Goal: Check status

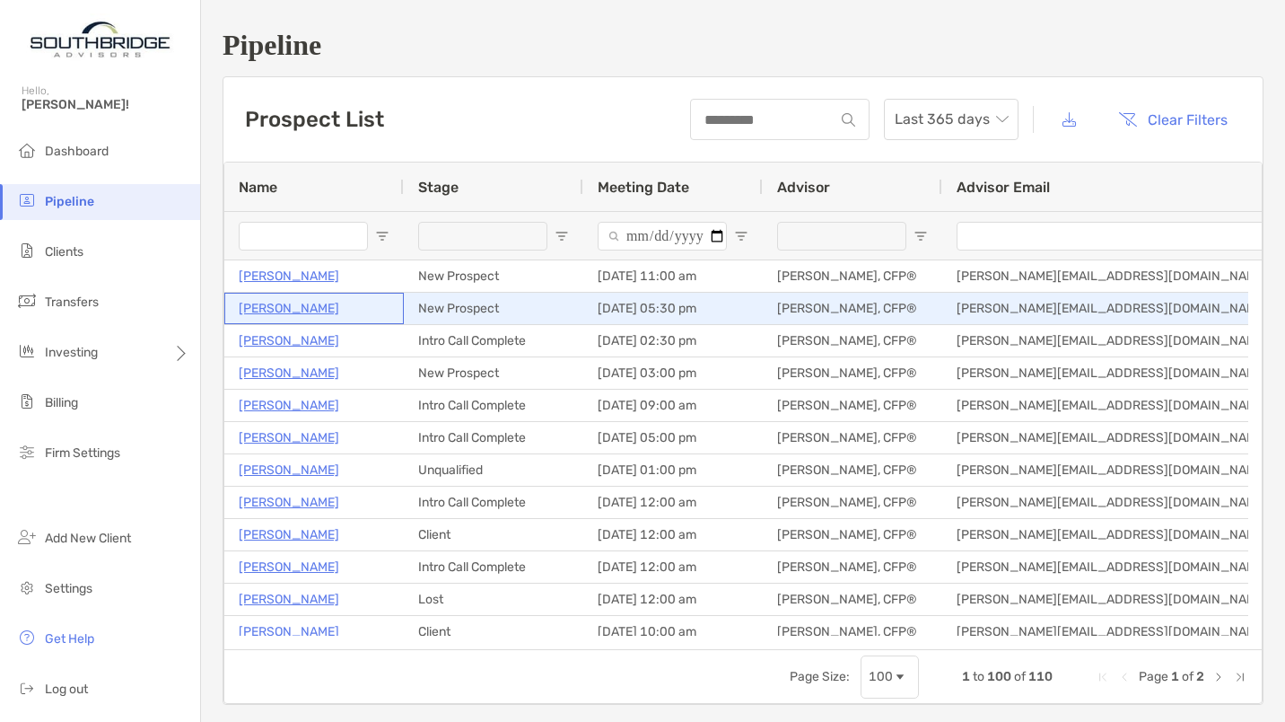
click at [267, 307] on p "[PERSON_NAME]" at bounding box center [289, 308] width 101 height 22
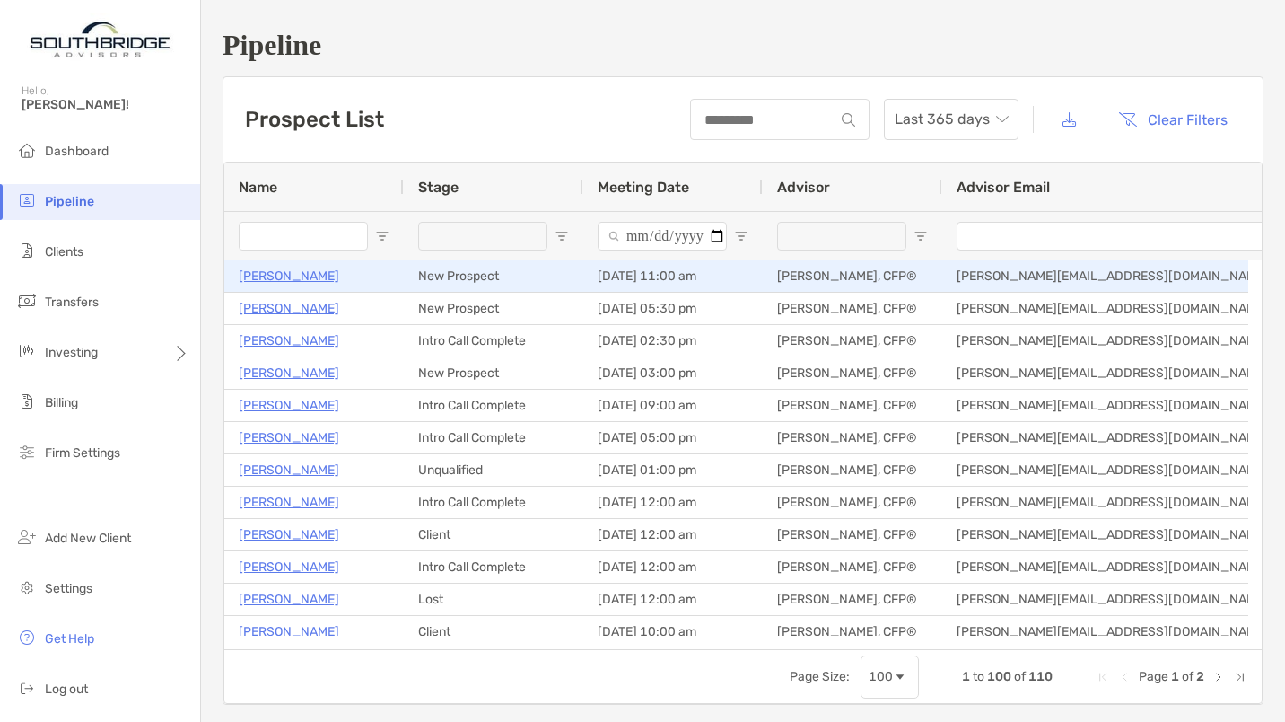
click at [295, 274] on p "[PERSON_NAME]" at bounding box center [289, 276] width 101 height 22
